Goal: Information Seeking & Learning: Learn about a topic

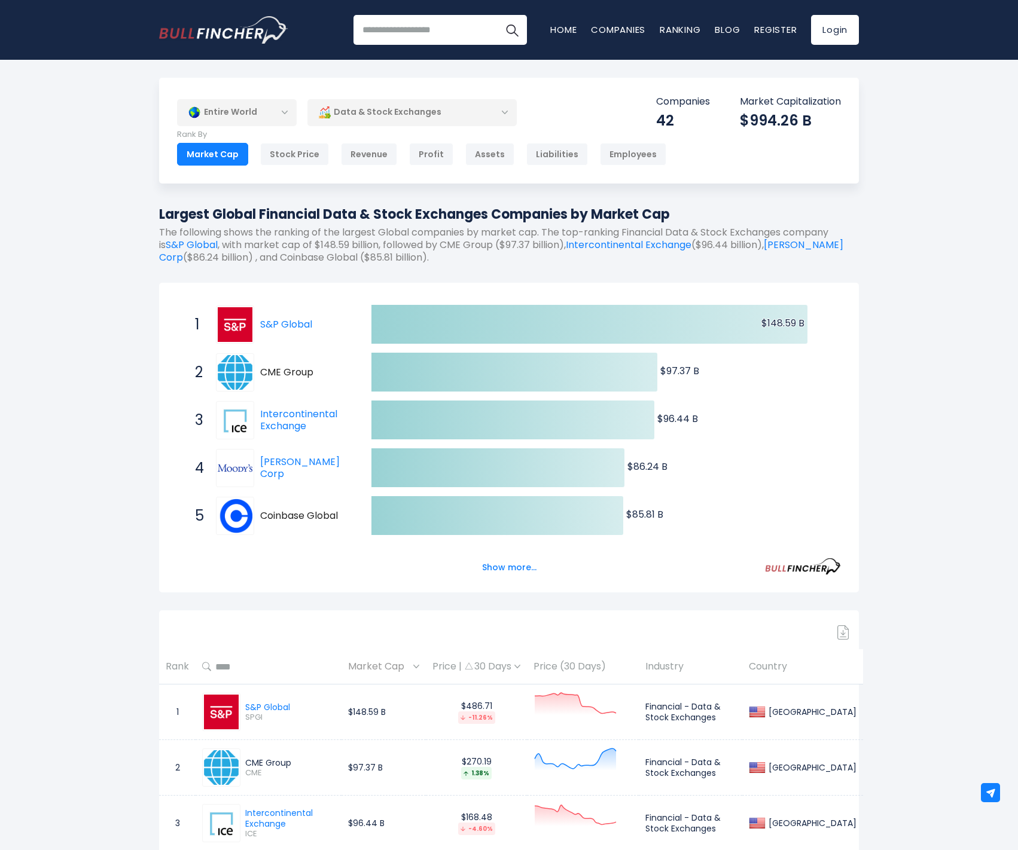
click at [371, 110] on div "Data & Stock Exchanges" at bounding box center [411, 113] width 209 height 28
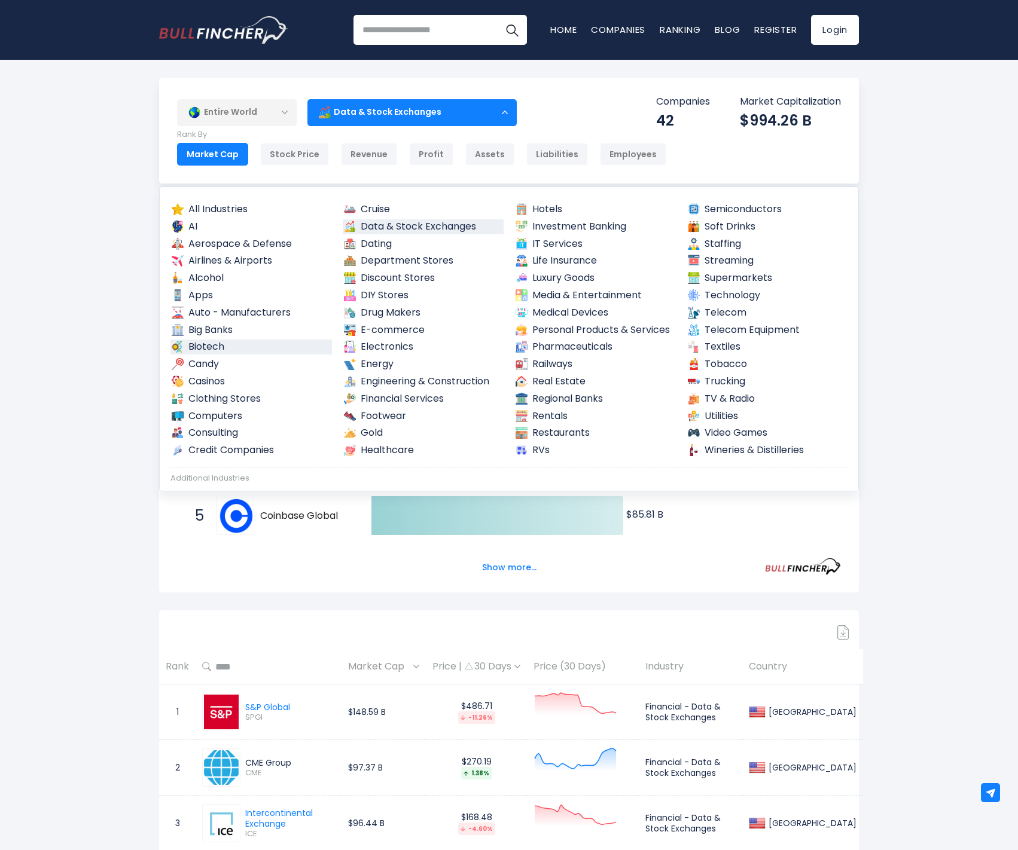
click at [217, 344] on link "Biotech" at bounding box center [250, 347] width 161 height 15
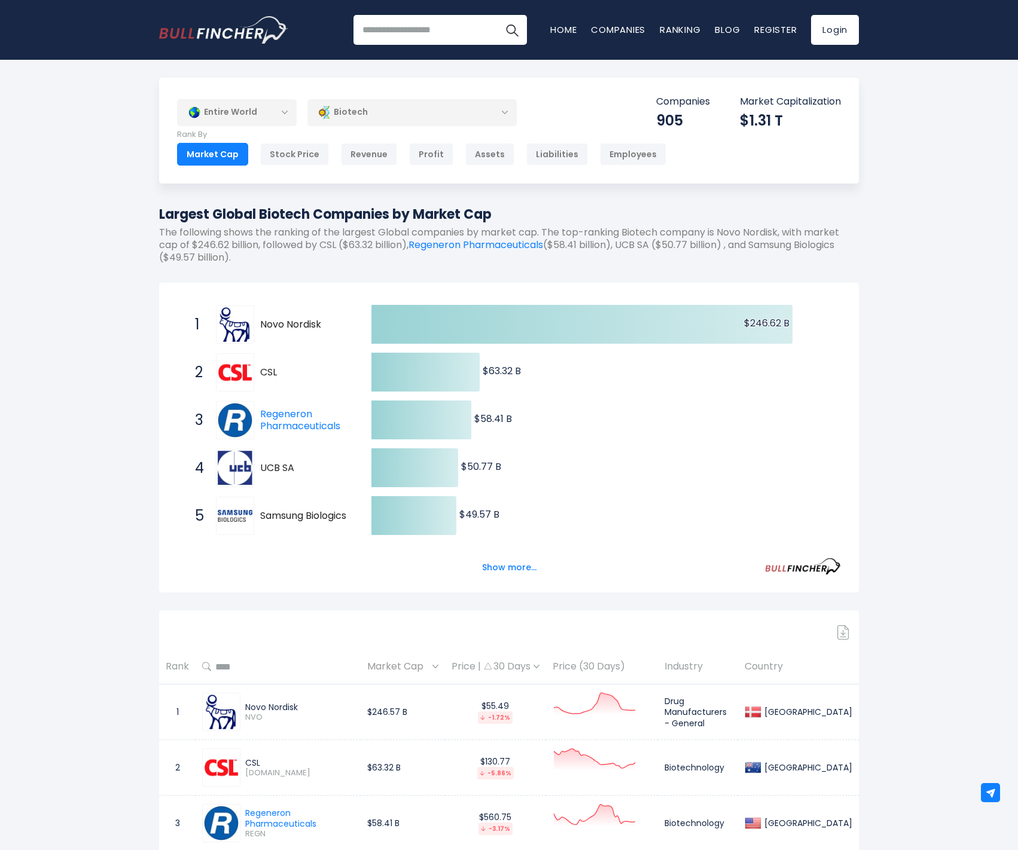
click at [365, 115] on div "Biotech" at bounding box center [411, 113] width 209 height 28
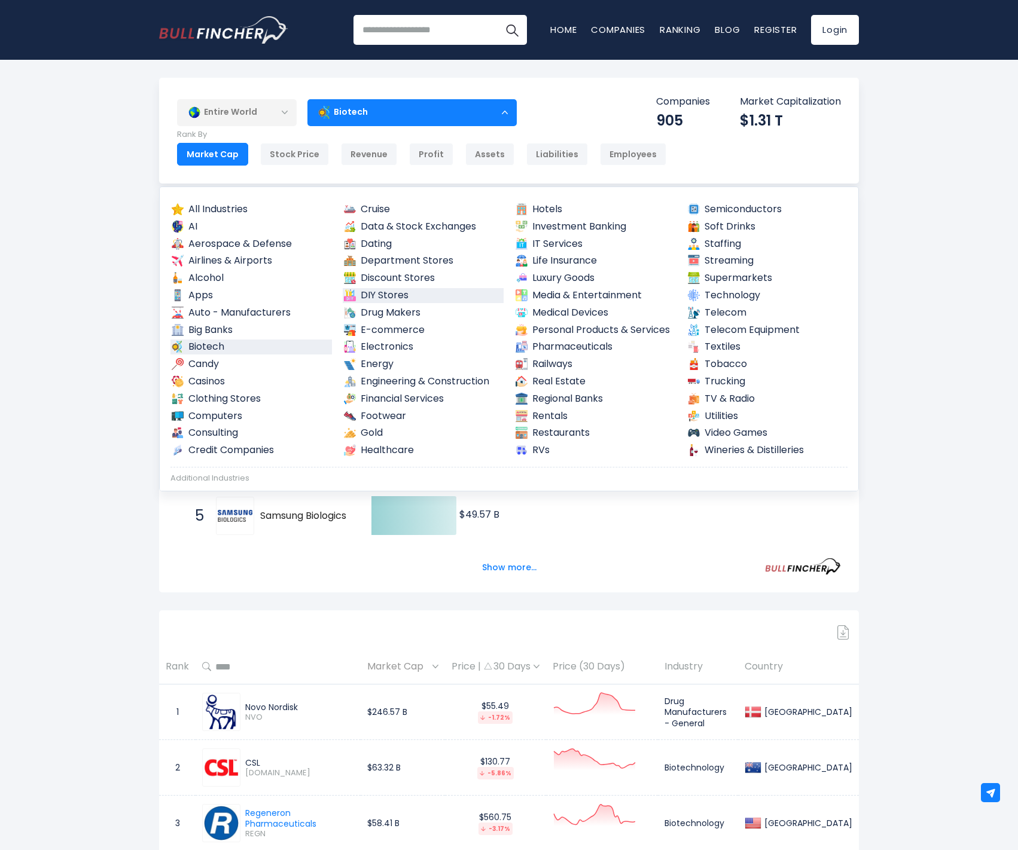
click at [394, 297] on link "DIY Stores" at bounding box center [423, 295] width 161 height 15
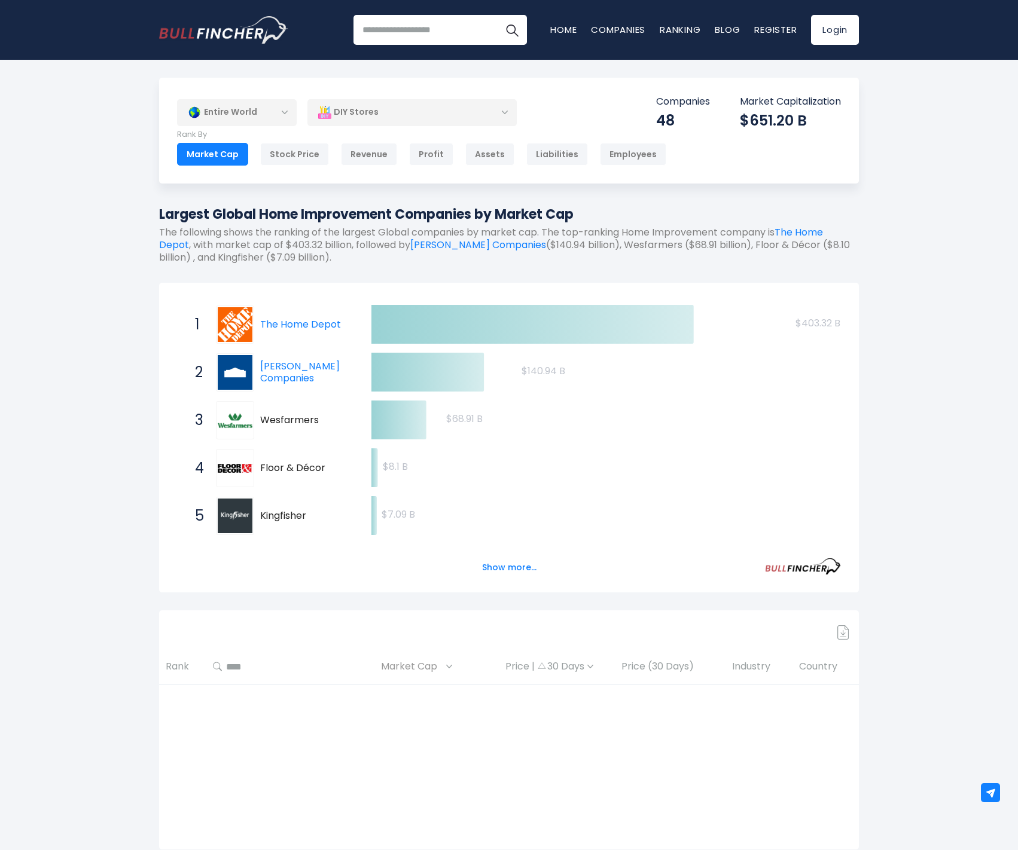
click at [258, 105] on div "Entire World" at bounding box center [237, 113] width 120 height 28
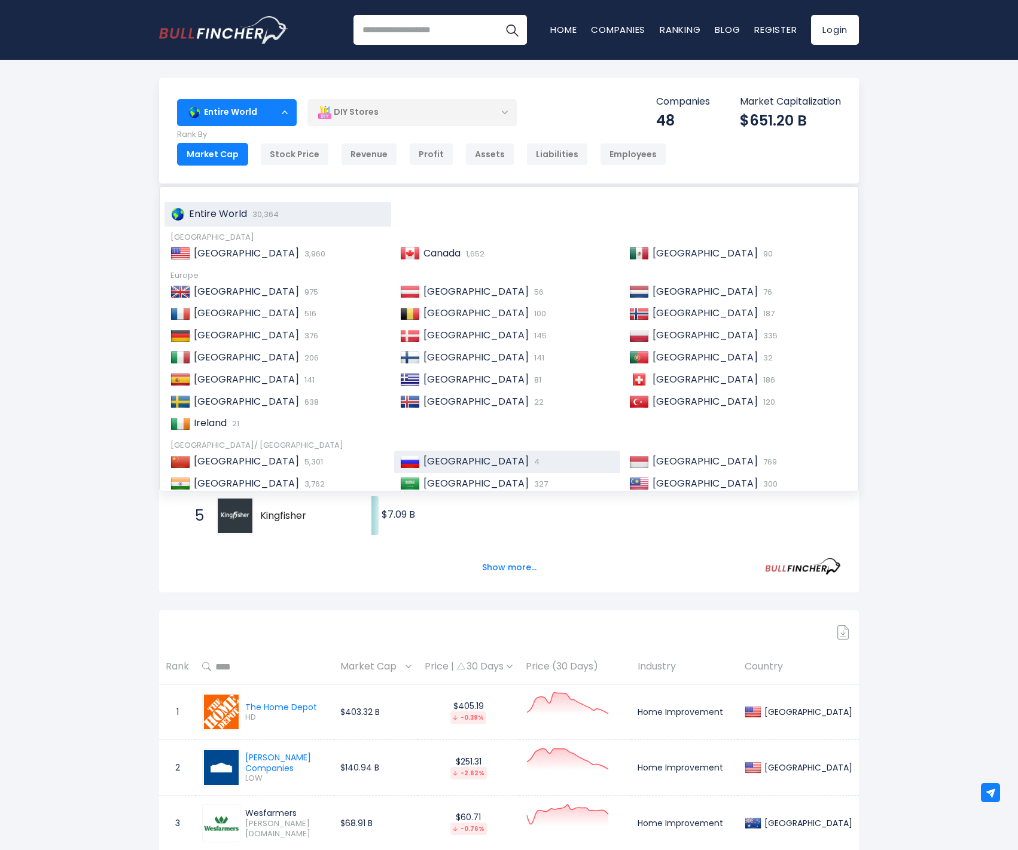
click at [447, 456] on span "[GEOGRAPHIC_DATA]" at bounding box center [475, 461] width 105 height 14
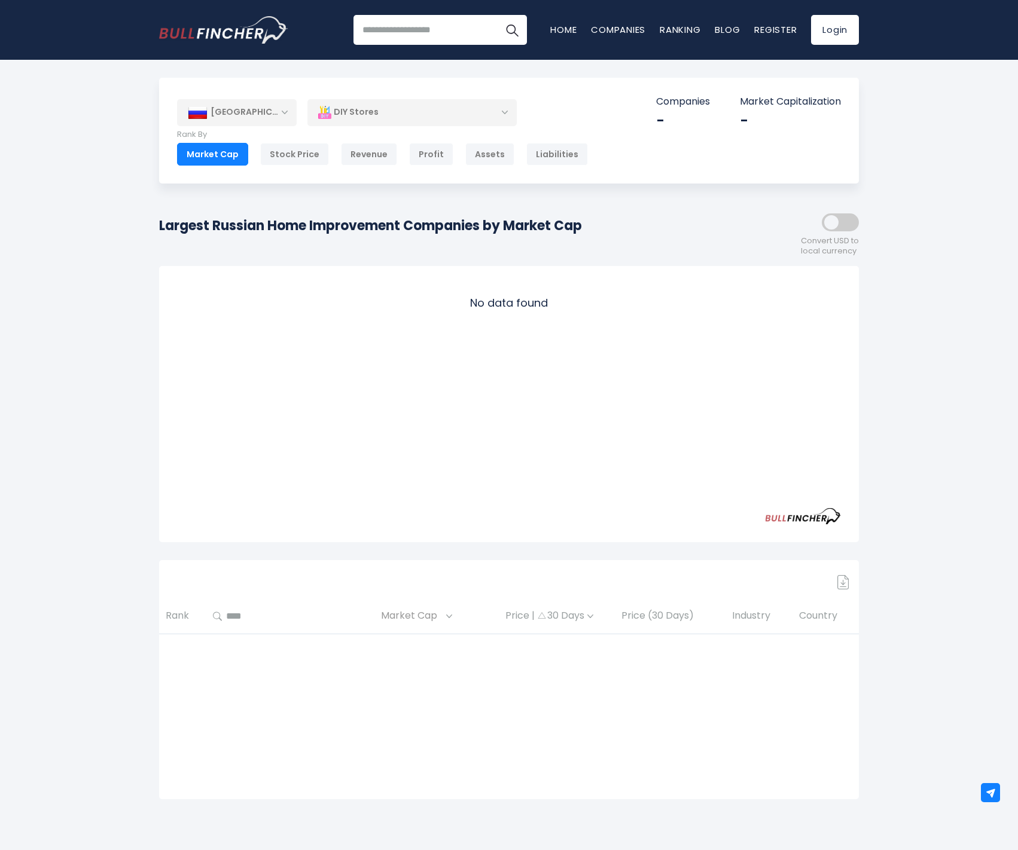
click at [389, 117] on div "DIY Stores" at bounding box center [411, 113] width 209 height 28
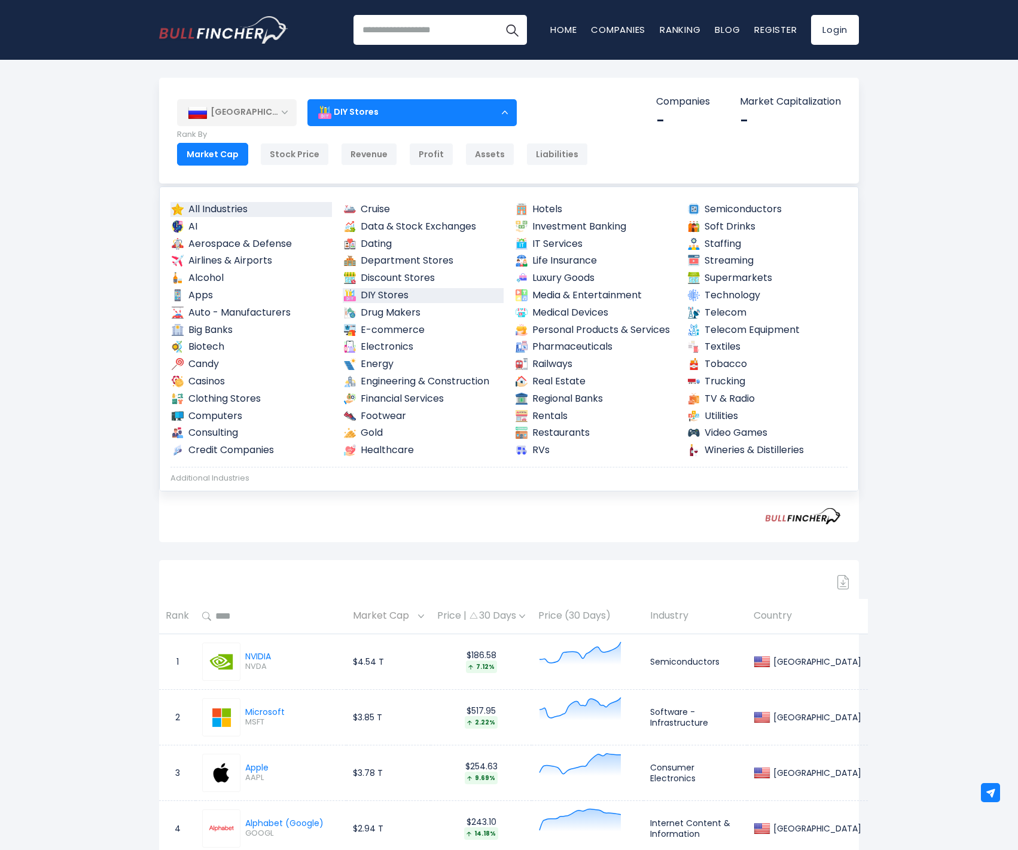
click at [218, 205] on link "All Industries" at bounding box center [250, 209] width 161 height 15
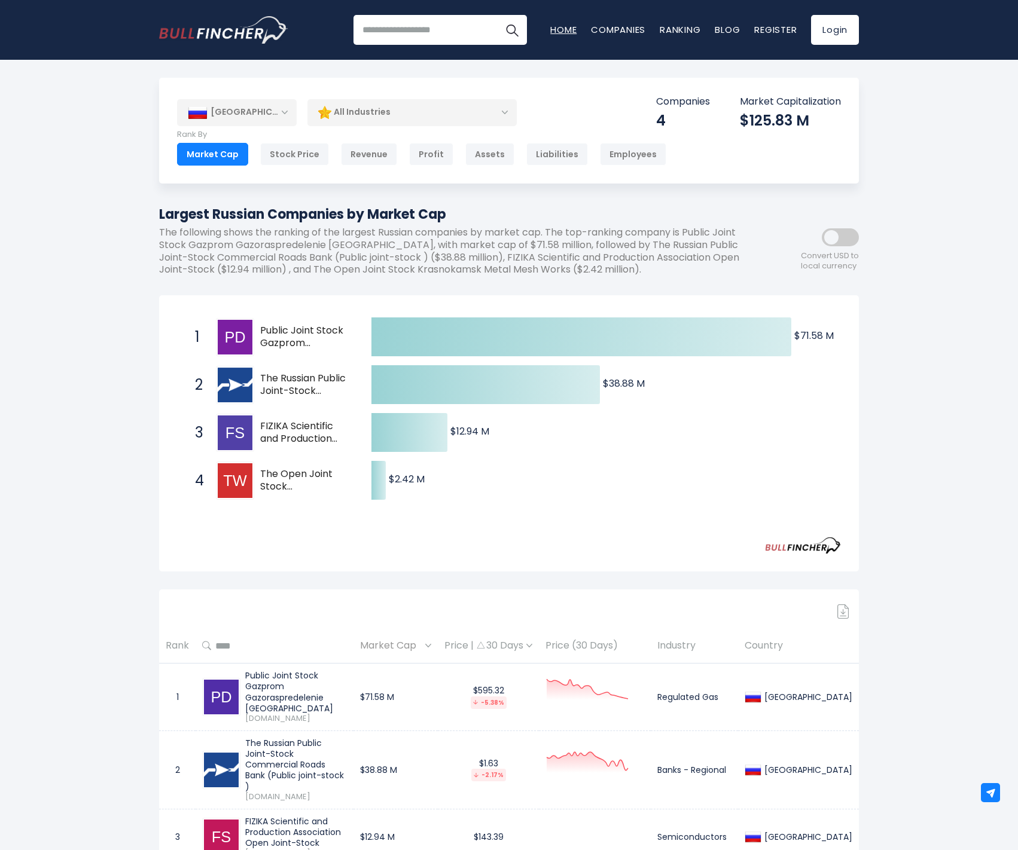
click at [564, 33] on link "Home" at bounding box center [563, 29] width 26 height 13
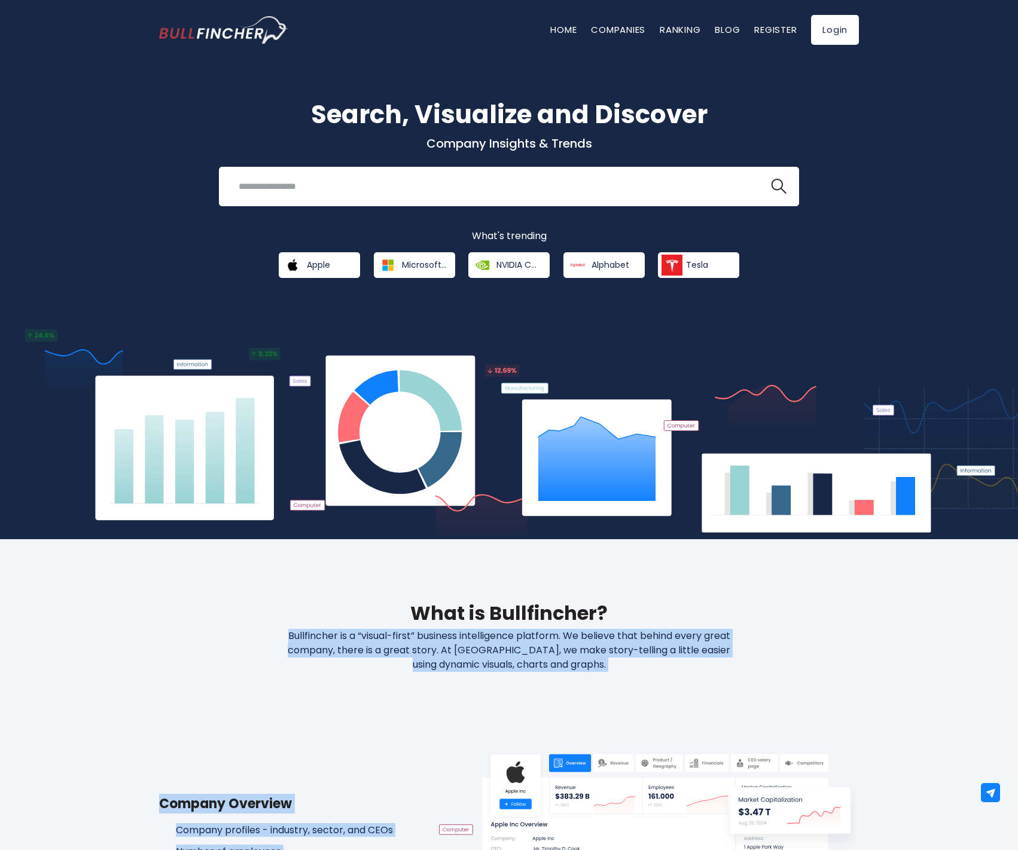
drag, startPoint x: 285, startPoint y: 635, endPoint x: 635, endPoint y: 676, distance: 352.1
copy div "Bullfincher is a “visual-first” business intelligence platform. We believe that…"
click at [304, 634] on p "Bullfincher is a “visual-first” business intelligence platform. We believe that…" at bounding box center [509, 650] width 511 height 43
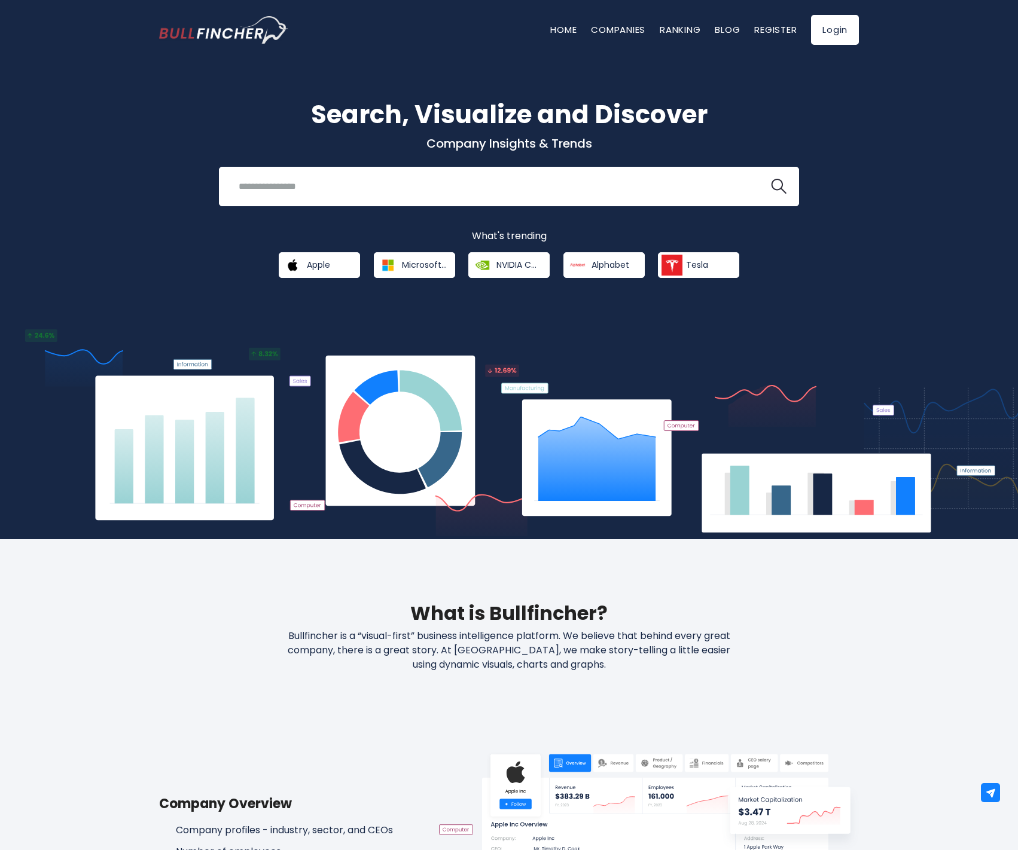
drag, startPoint x: 286, startPoint y: 634, endPoint x: 610, endPoint y: 668, distance: 325.8
click at [610, 668] on p "Bullfincher is a “visual-first” business intelligence platform. We believe that…" at bounding box center [509, 650] width 511 height 43
copy p "Bullfincher is a “visual-first” business intelligence platform. We believe that…"
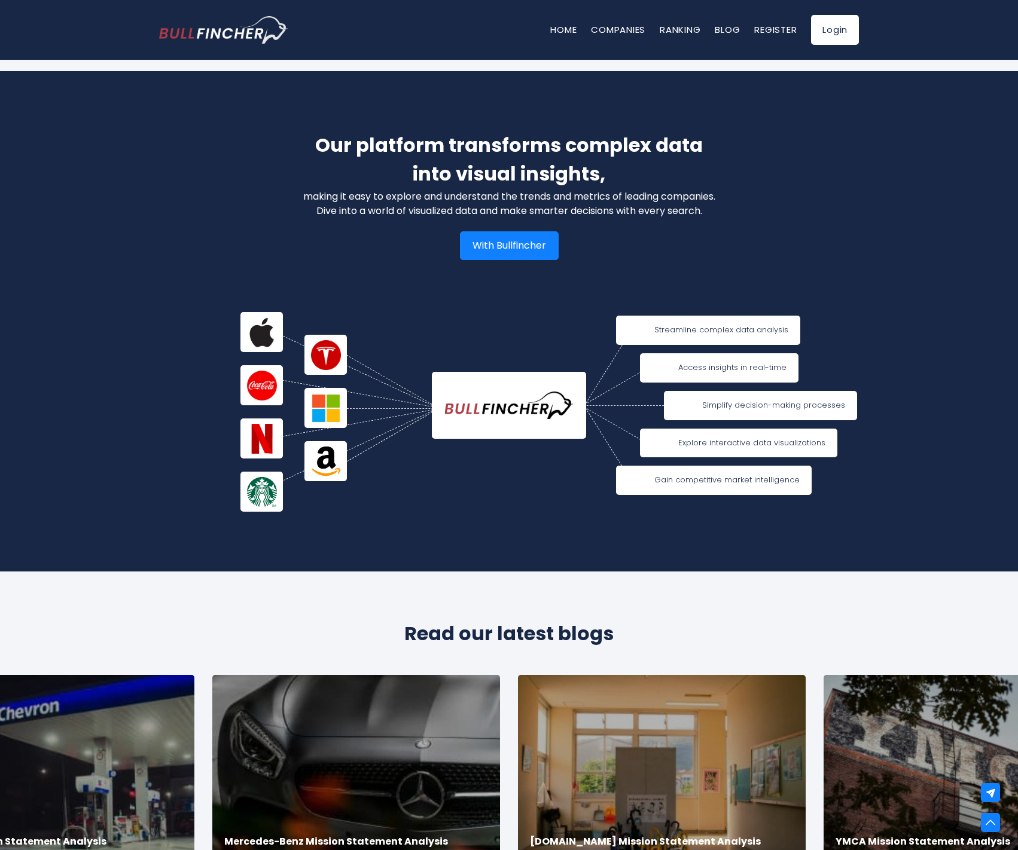
scroll to position [2380, 0]
